Goal: Answer question/provide support

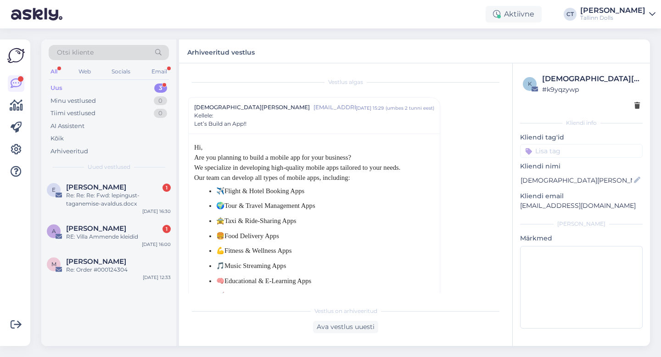
scroll to position [25, 0]
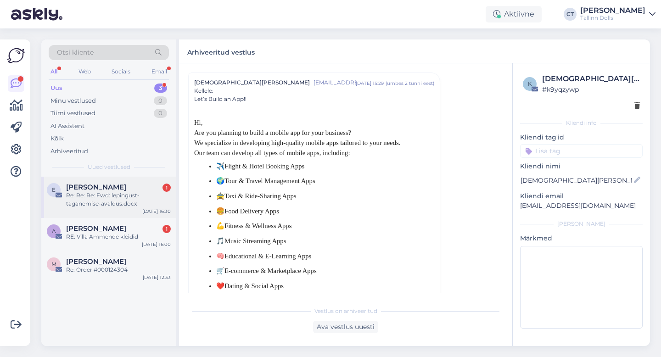
click at [125, 198] on div "Re: Re: Re: Fwd: lepingust-taganemise-avaldus.docx" at bounding box center [118, 199] width 105 height 17
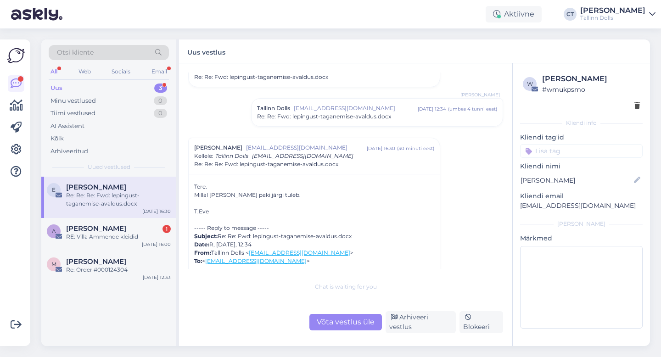
scroll to position [751, 0]
click at [331, 321] on div "Võta vestlus üle" at bounding box center [345, 322] width 73 height 17
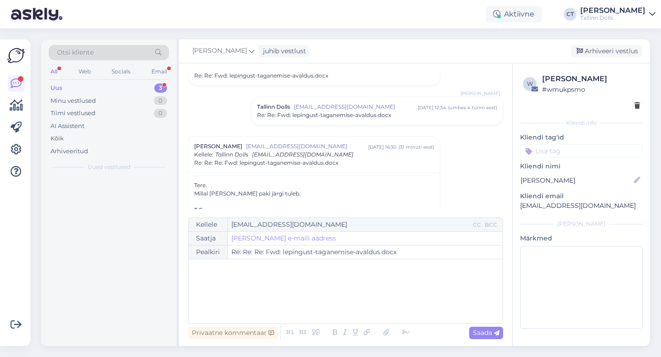
scroll to position [814, 0]
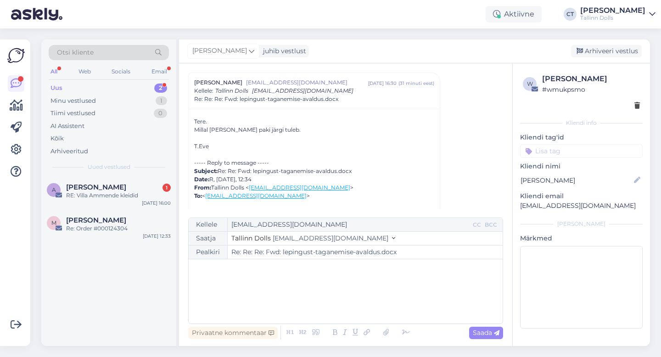
click at [328, 291] on div "﻿" at bounding box center [345, 291] width 305 height 55
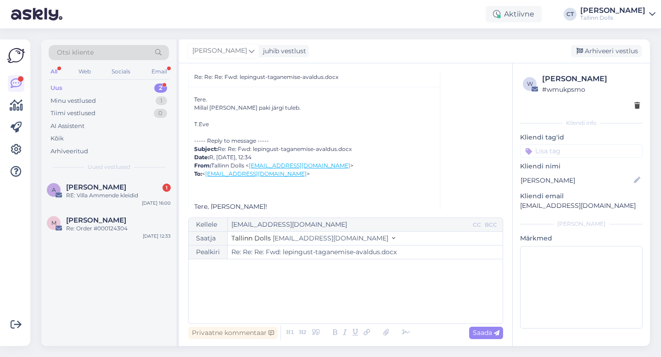
scroll to position [817, 0]
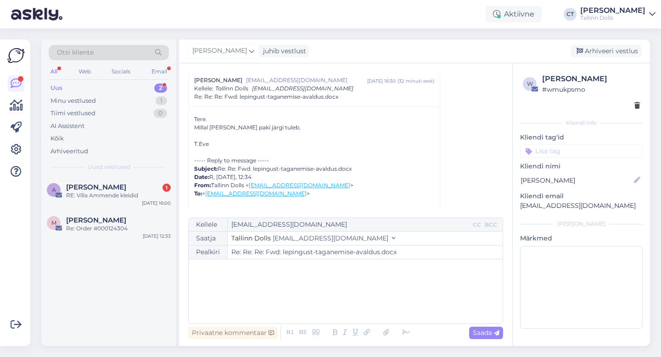
click at [293, 293] on div "﻿" at bounding box center [345, 291] width 305 height 55
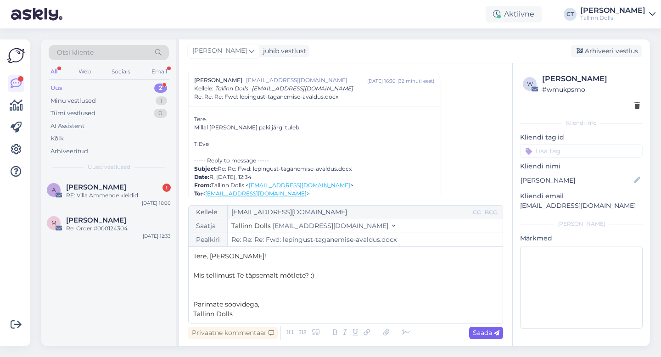
click at [495, 335] on icon at bounding box center [497, 334] width 6 height 6
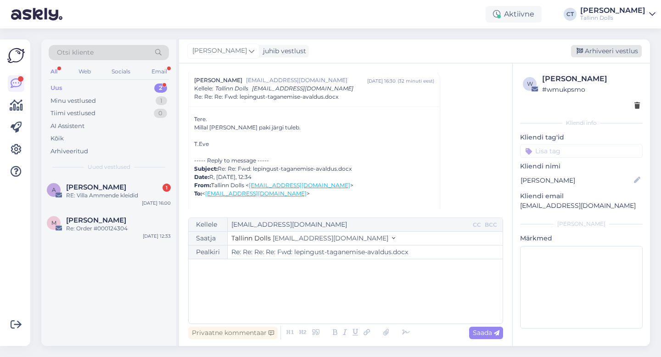
type input "Re: Re: Re: Fwd: lepingust-taganemise-avaldus.docx"
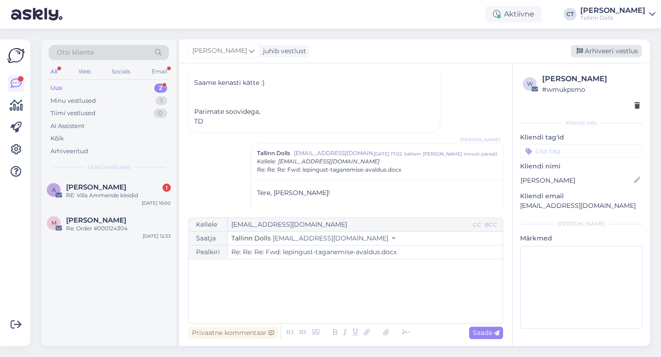
click at [608, 50] on div "Arhiveeri vestlus" at bounding box center [606, 51] width 71 height 12
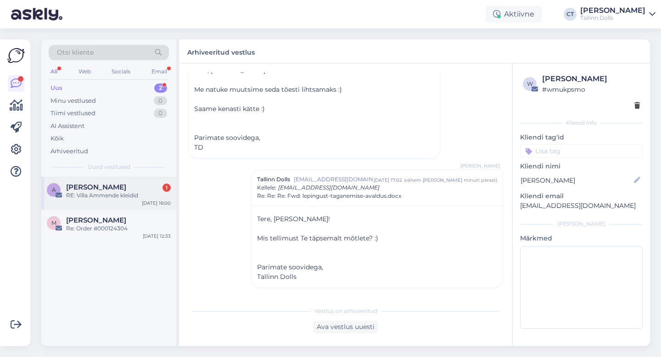
click at [89, 194] on div "RE: Villa Ammende kleidid" at bounding box center [118, 195] width 105 height 8
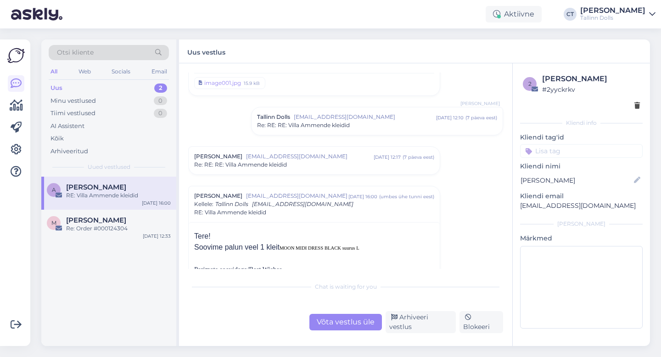
scroll to position [425, 0]
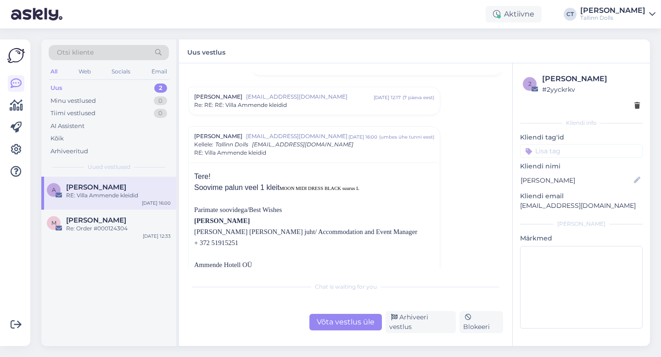
click at [339, 323] on div "Võta vestlus üle" at bounding box center [345, 322] width 73 height 17
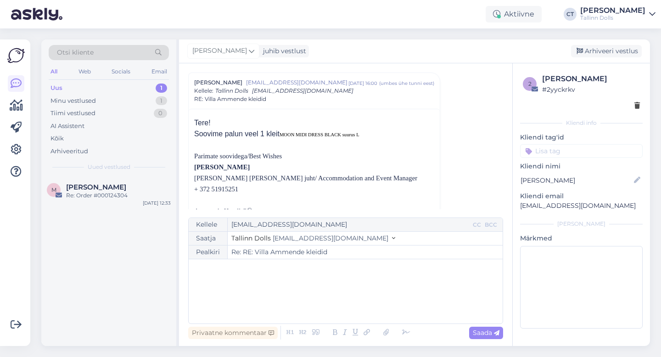
click at [346, 294] on div "﻿" at bounding box center [345, 291] width 305 height 55
click at [566, 151] on input at bounding box center [581, 151] width 123 height 14
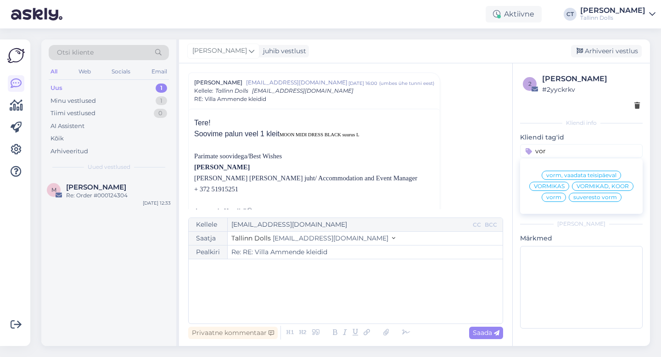
type input "vorm"
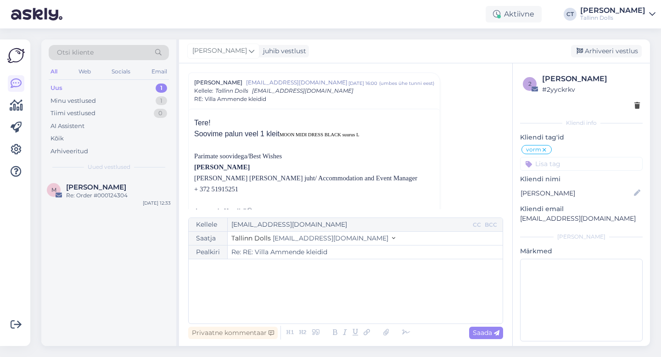
click at [105, 82] on div "Uus 1" at bounding box center [109, 88] width 120 height 13
